Goal: Transaction & Acquisition: Purchase product/service

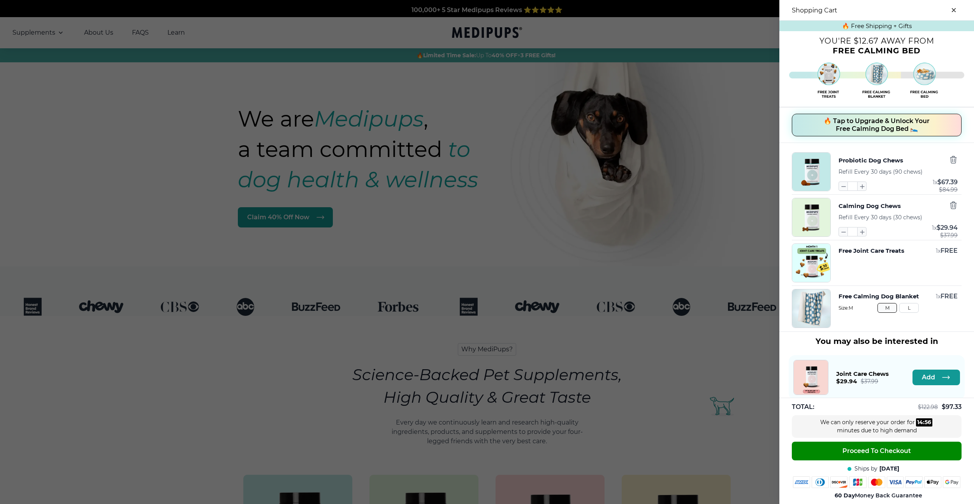
click at [955, 172] on div "Probiotic Dog Chews Refill Every 30 days (90 chews) * 1 x $ 67.39 $ 84.99" at bounding box center [898, 171] width 119 height 39
click at [951, 162] on icon "button" at bounding box center [953, 159] width 9 height 9
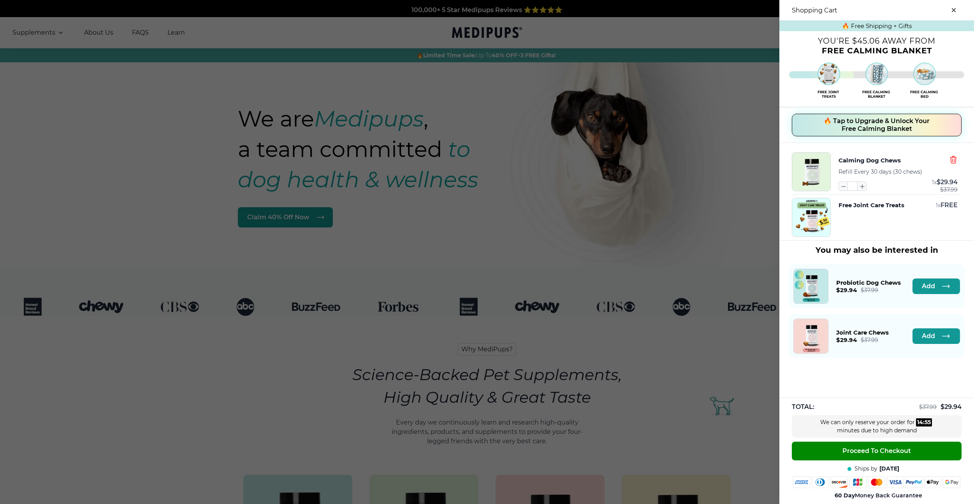
click at [951, 162] on icon "button" at bounding box center [953, 159] width 9 height 9
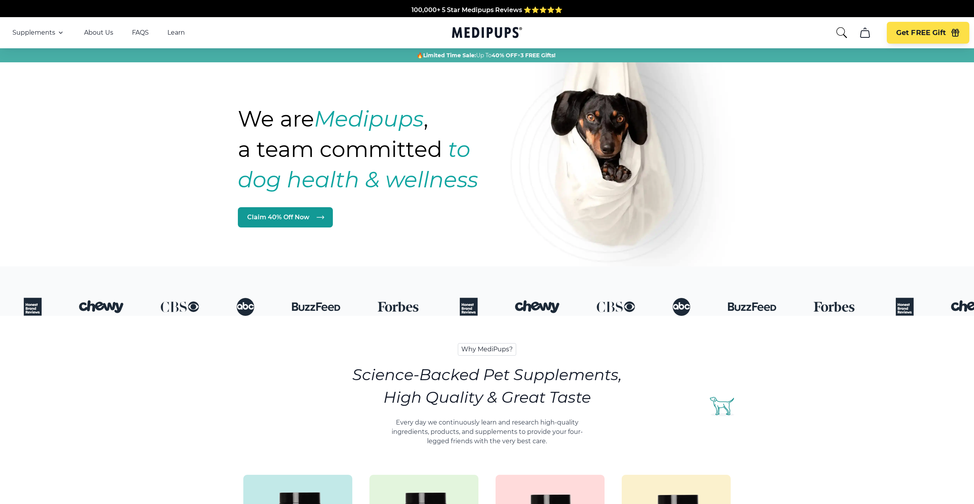
scroll to position [283, 0]
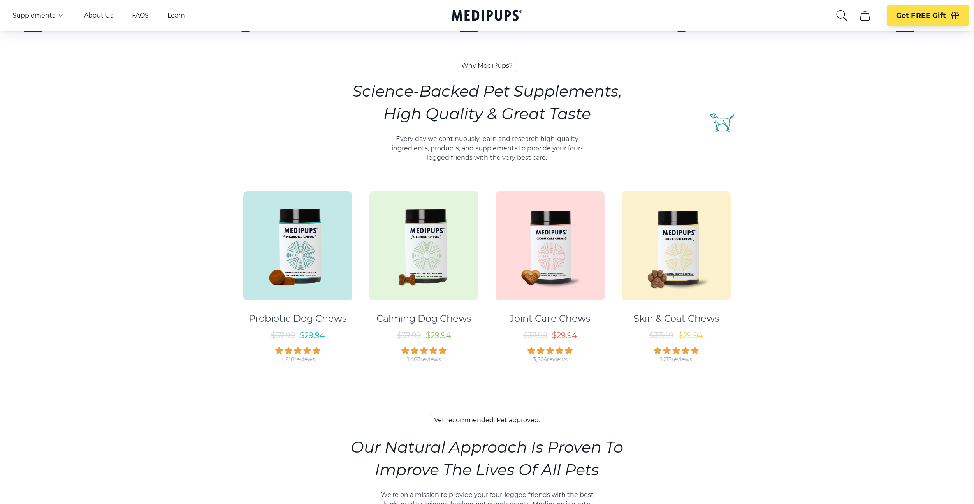
click at [305, 266] on img at bounding box center [297, 245] width 109 height 109
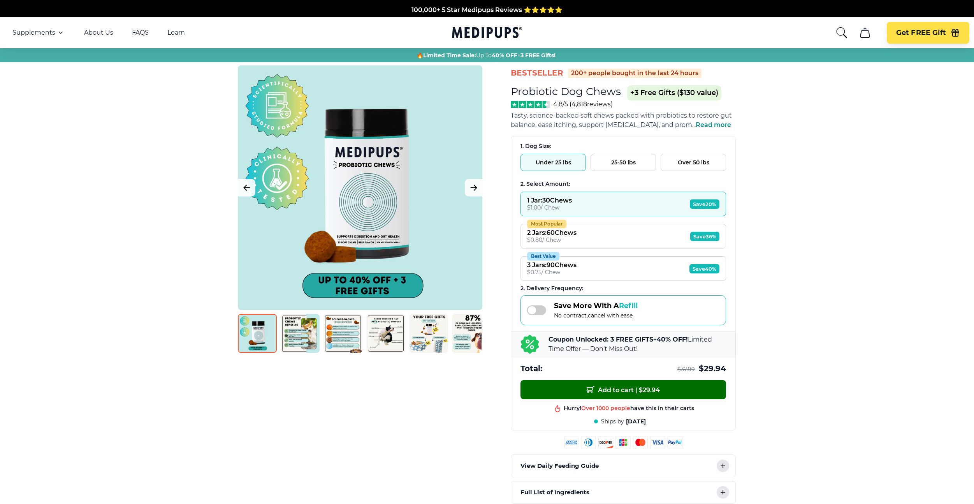
click at [561, 394] on button "Add to cart | $ 29.94" at bounding box center [623, 389] width 206 height 19
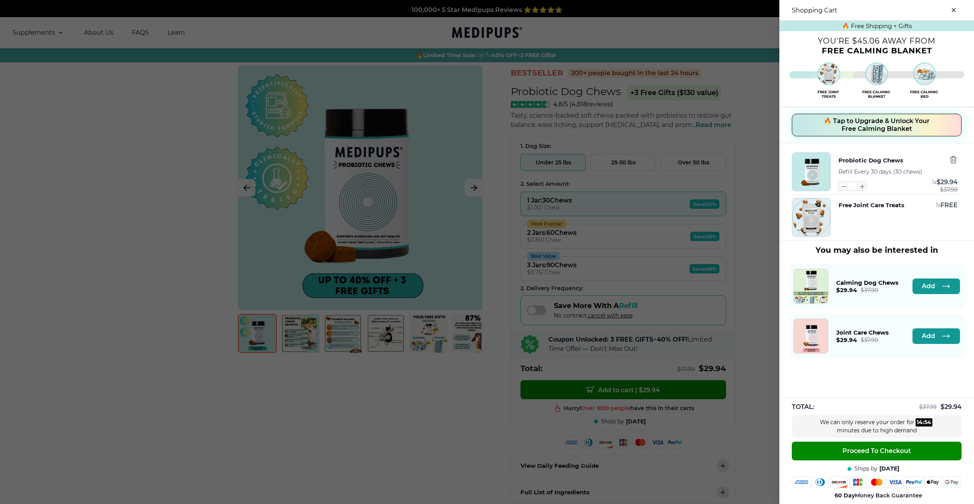
click at [846, 132] on span "🔥 Tap to Upgrade & Unlock Your Free Calming Blanket" at bounding box center [877, 125] width 106 height 16
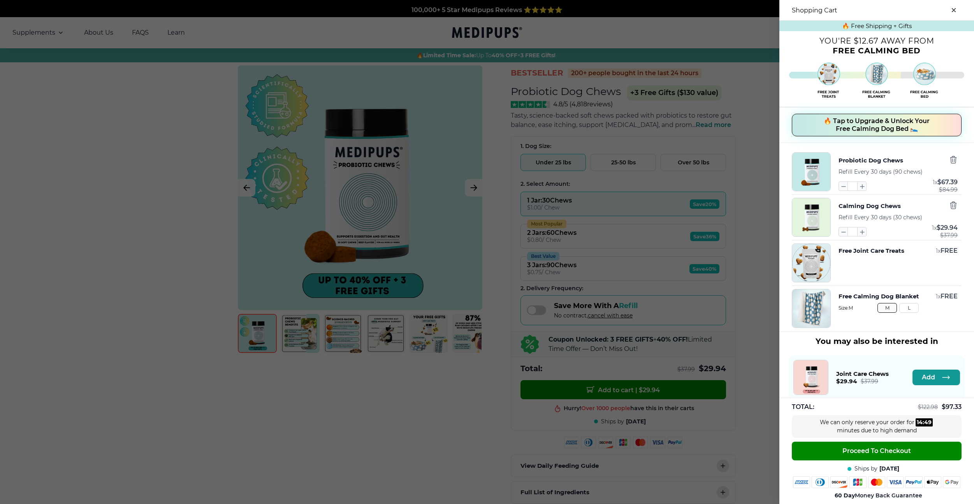
click at [910, 124] on span "🔥 Tap to Upgrade & Unlock Your Free Calming Dog Bed 🛌" at bounding box center [877, 125] width 106 height 16
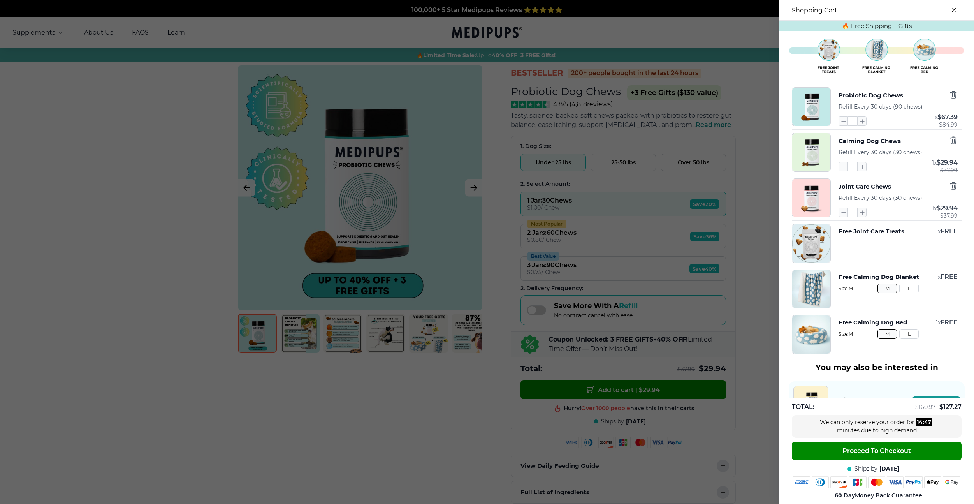
click at [951, 106] on div "Probiotic Dog Chews Refill Every 30 days (90 chews) * 1 x $ 67.39 $ 84.99" at bounding box center [898, 106] width 119 height 39
click at [952, 100] on div at bounding box center [953, 95] width 9 height 10
click at [954, 91] on icon "button" at bounding box center [953, 94] width 6 height 7
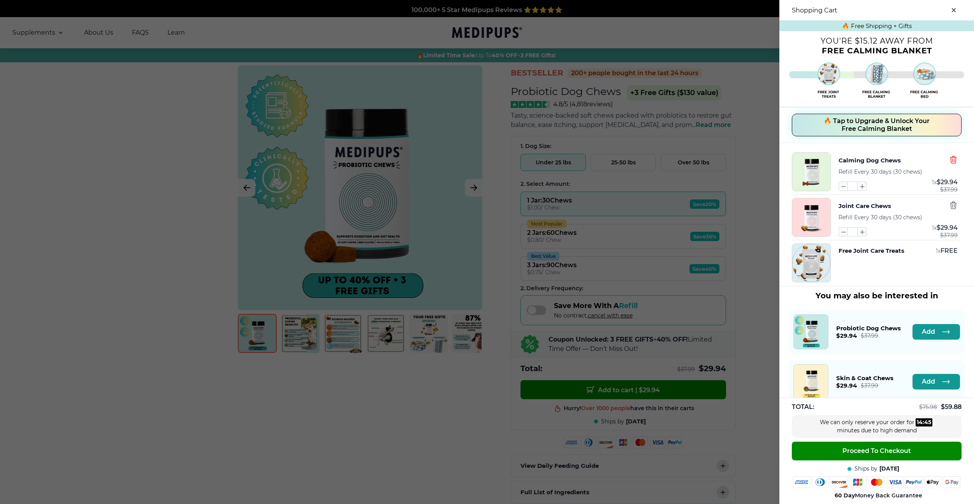
click at [957, 163] on icon "button" at bounding box center [953, 159] width 9 height 9
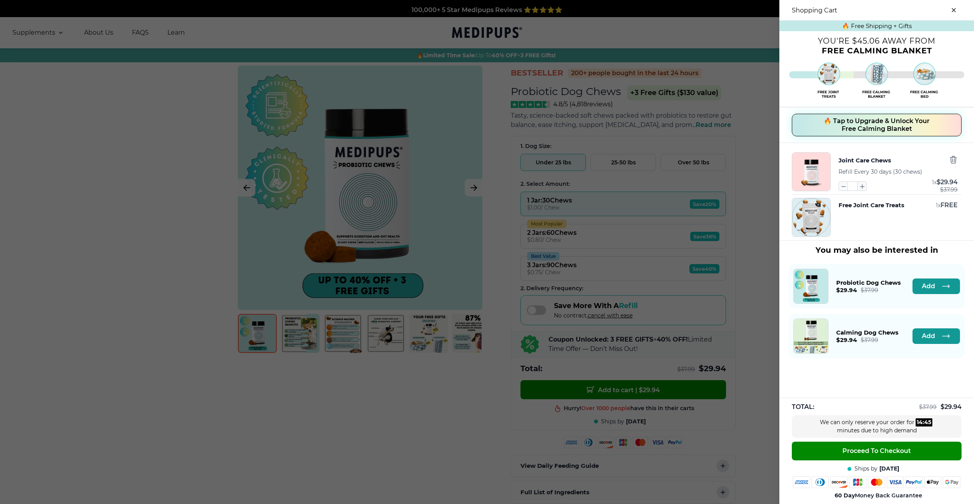
click at [953, 165] on div at bounding box center [953, 160] width 9 height 10
click at [954, 162] on icon "button" at bounding box center [953, 159] width 6 height 7
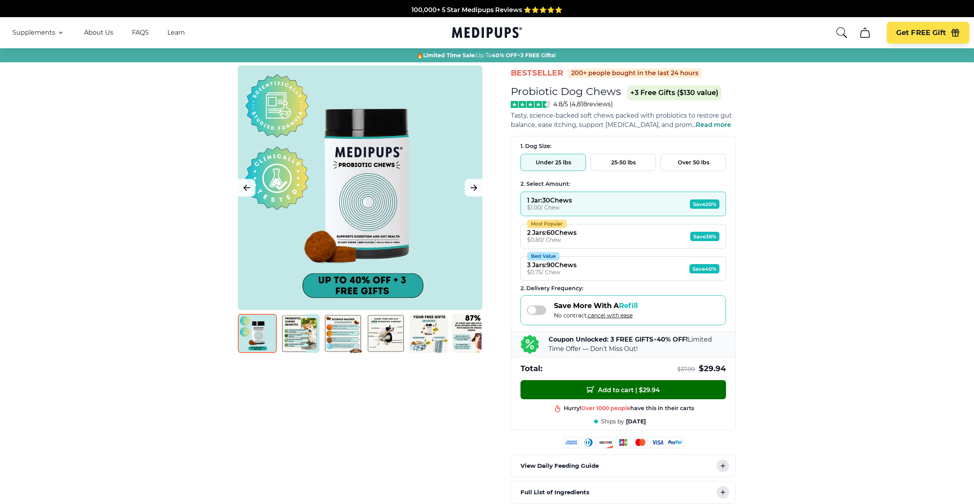
click at [633, 385] on span "Add to cart | $ 29.94" at bounding box center [623, 389] width 73 height 8
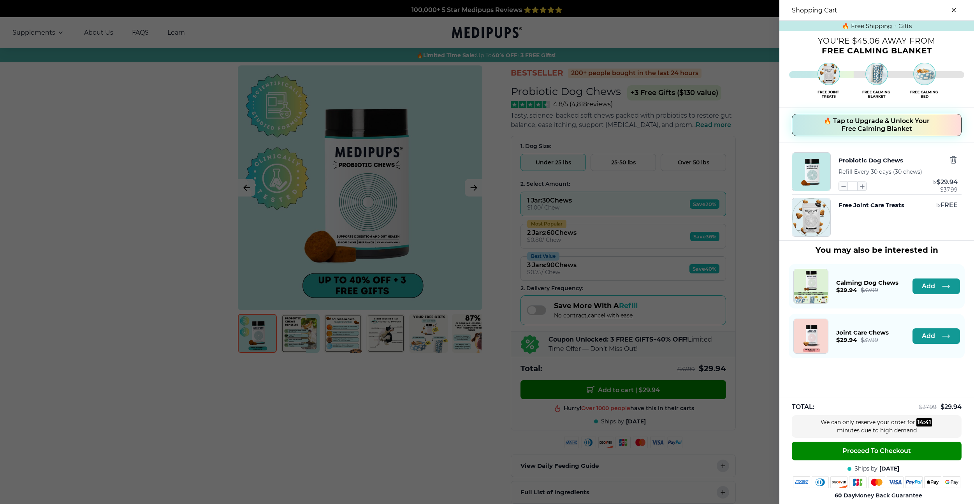
click at [870, 127] on span "🔥 Tap to Upgrade & Unlock Your Free Calming Blanket" at bounding box center [877, 125] width 106 height 16
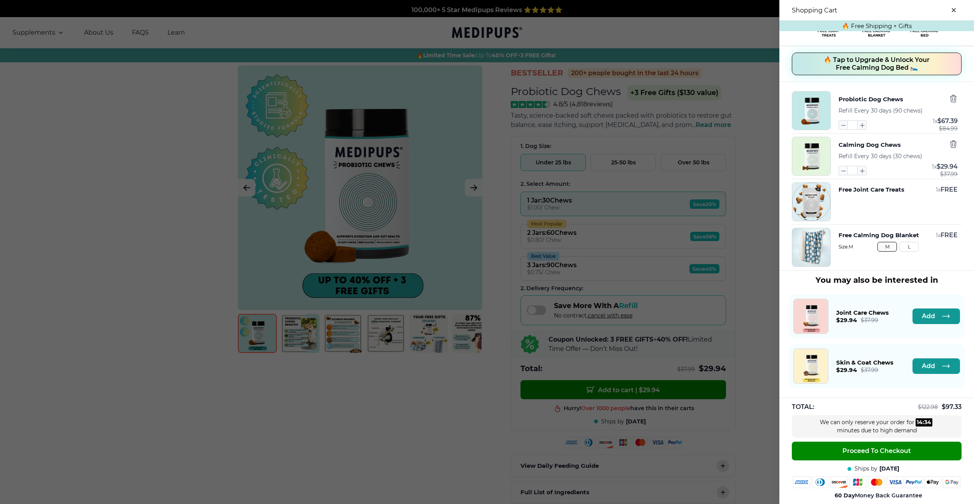
scroll to position [4, 0]
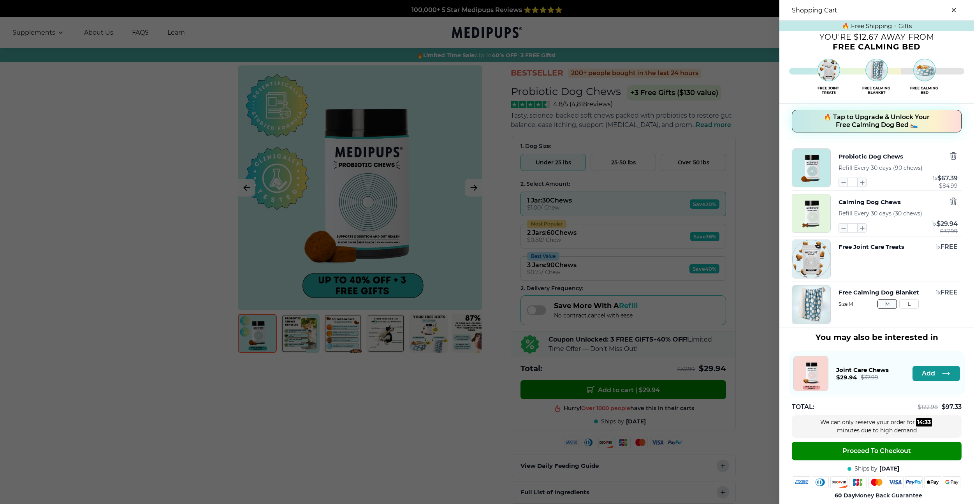
click at [879, 121] on span "🔥 Tap to Upgrade & Unlock Your Free Calming Dog Bed 🛌" at bounding box center [877, 121] width 106 height 16
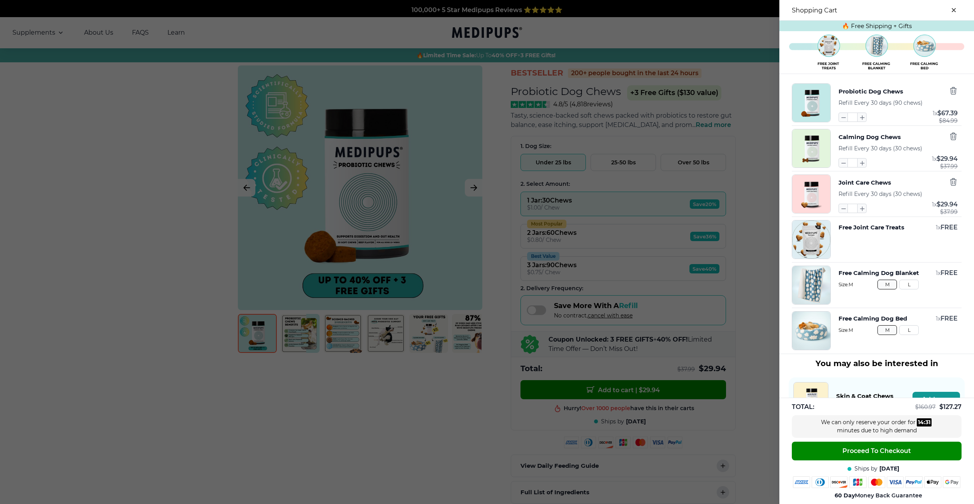
click at [909, 333] on button "L" at bounding box center [908, 330] width 19 height 10
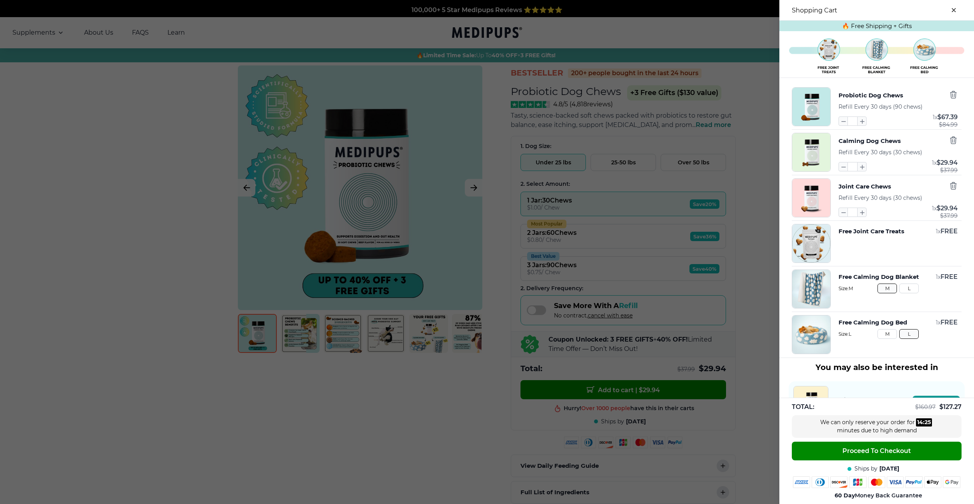
scroll to position [38, 0]
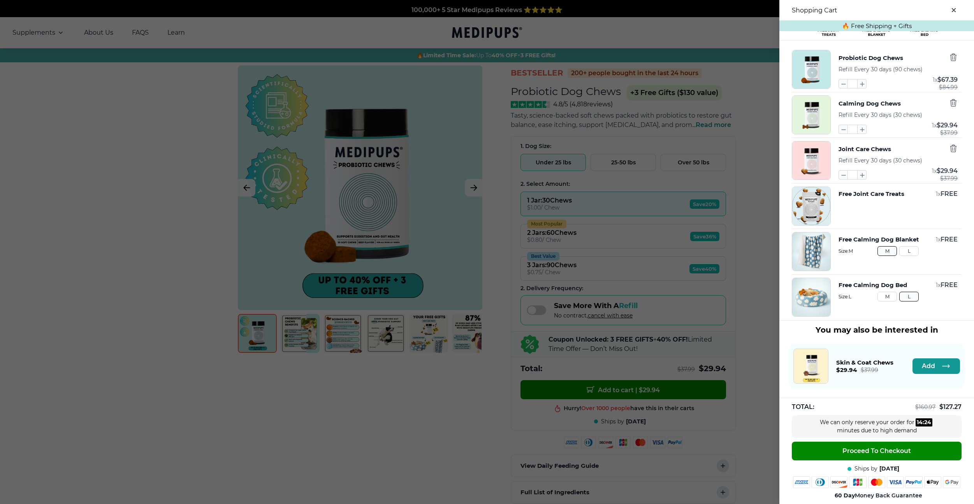
click at [918, 376] on div "Skin & Coat Chews $ 29.94 $ 37.99 Add Add" at bounding box center [877, 366] width 176 height 44
click at [918, 371] on button "Add" at bounding box center [936, 366] width 47 height 16
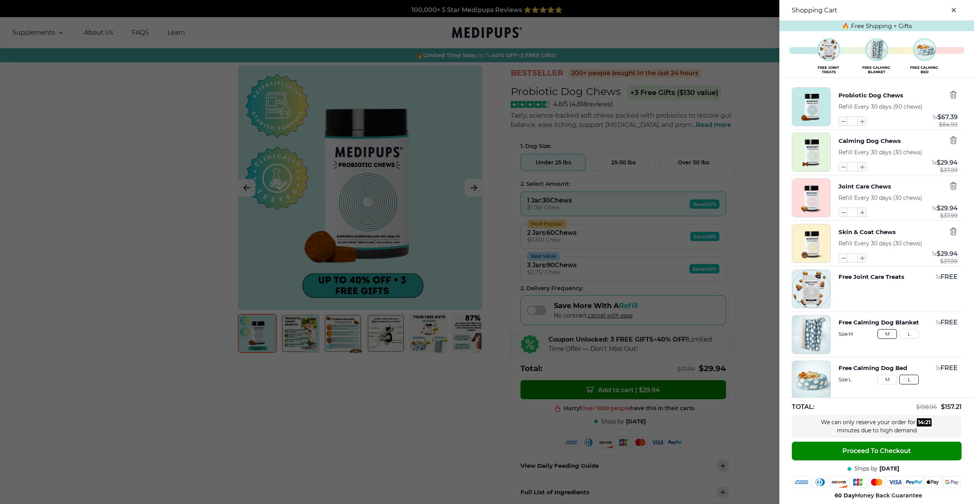
scroll to position [5, 0]
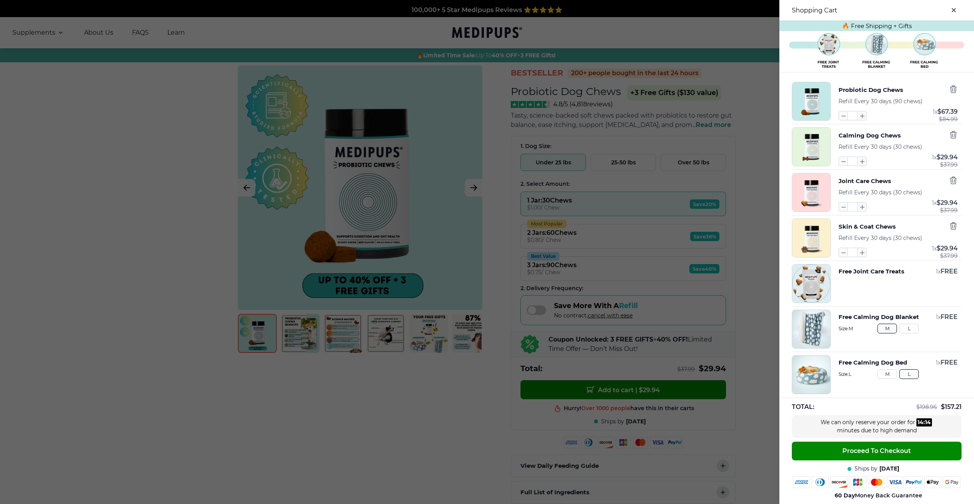
click at [345, 271] on div at bounding box center [487, 252] width 974 height 504
